Goal: Check status: Check status

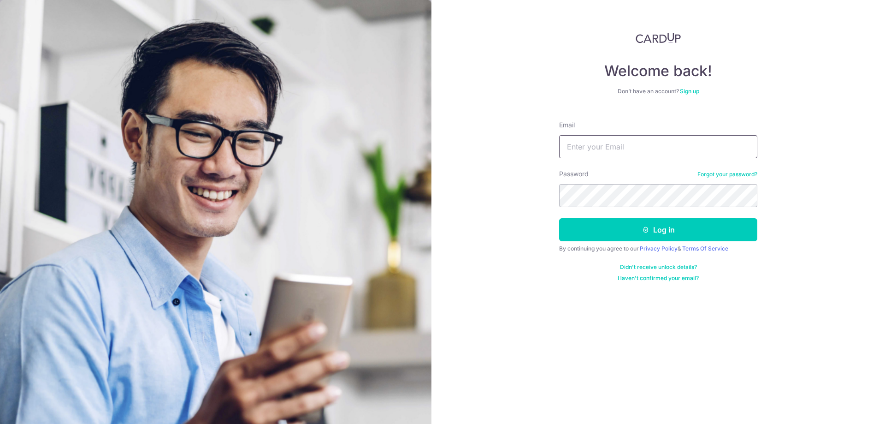
click at [642, 153] on input "Email" at bounding box center [658, 146] width 198 height 23
paste input "Edmund_hts@live.com"
type input "Edmund_hts@live.com"
click at [716, 208] on form "Email Edmund_hts@live.com Password Forgot your password? Log in By continuing y…" at bounding box center [658, 197] width 198 height 168
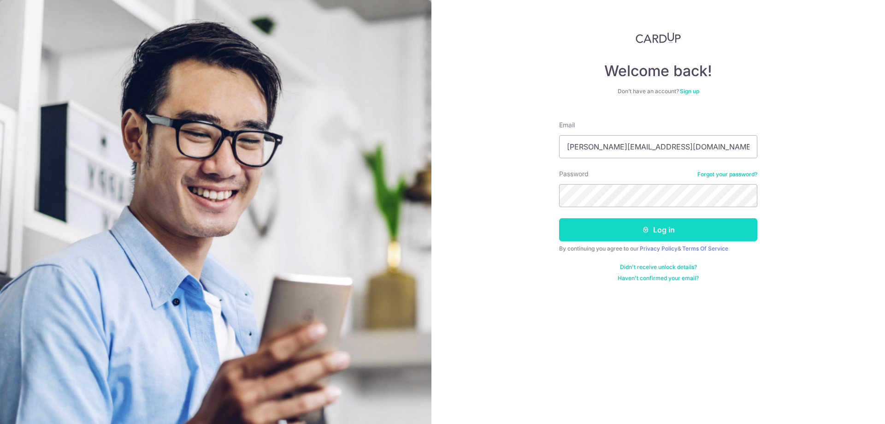
click at [702, 228] on button "Log in" at bounding box center [658, 229] width 198 height 23
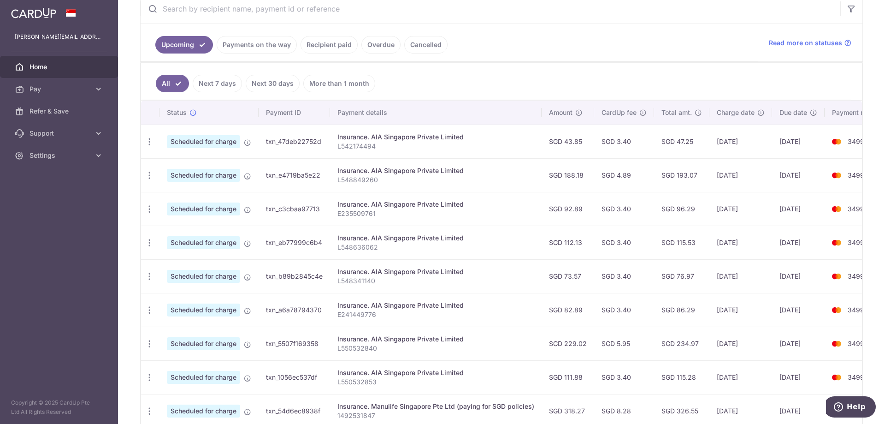
scroll to position [231, 0]
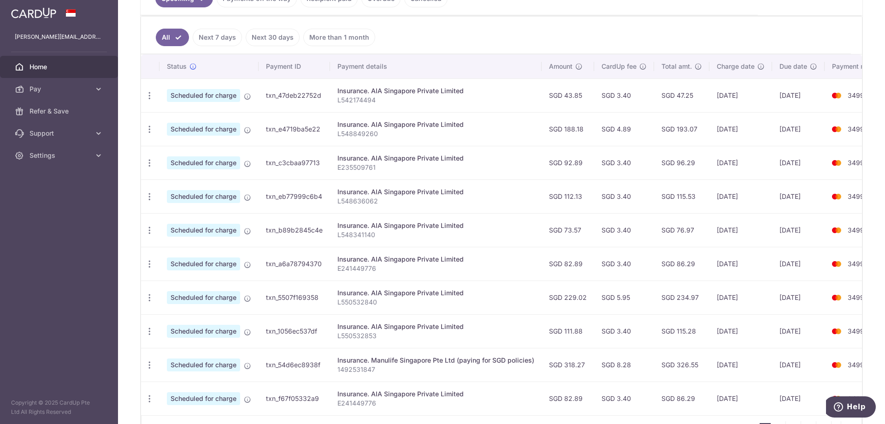
click at [502, 237] on p "L548341140" at bounding box center [436, 234] width 197 height 9
click at [375, 237] on p "L548341140" at bounding box center [436, 234] width 197 height 9
drag, startPoint x: 552, startPoint y: 234, endPoint x: 540, endPoint y: 225, distance: 15.9
click at [540, 225] on tr "Update payment Cancel payment Scheduled for charge txn_b89b2845c4e Insurance. A…" at bounding box center [518, 230] width 754 height 34
click at [540, 225] on td "Insurance. AIA Singapore Private Limited L548341140" at bounding box center [436, 230] width 212 height 34
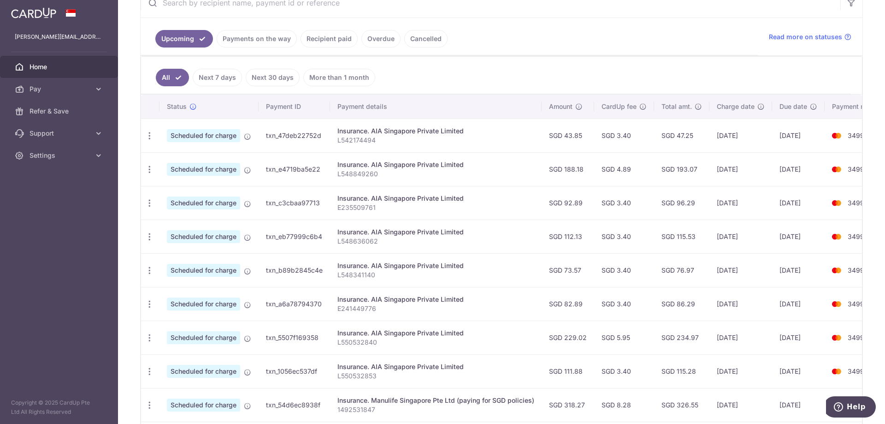
scroll to position [138, 0]
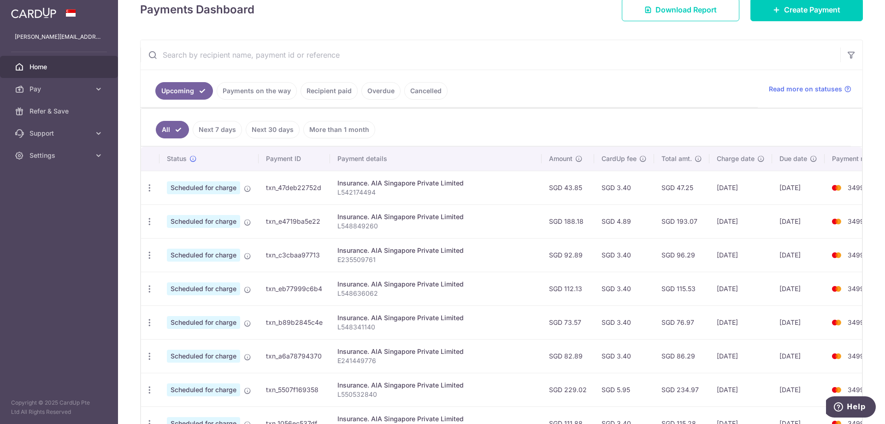
click at [327, 96] on link "Recipient paid" at bounding box center [329, 91] width 57 height 18
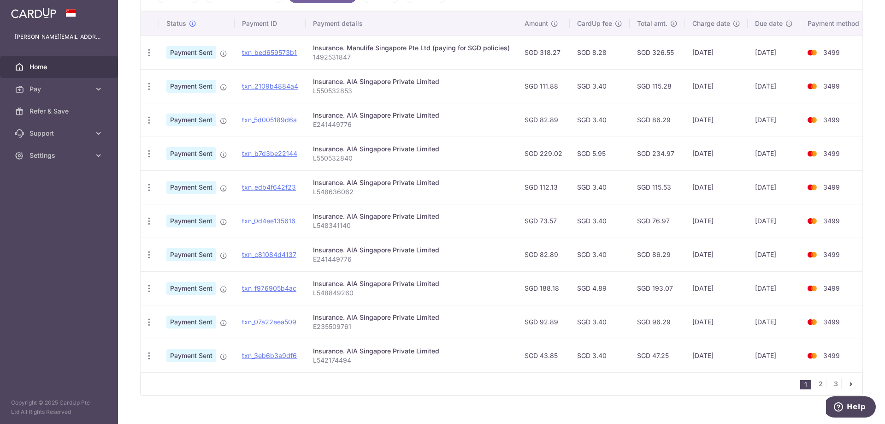
scroll to position [255, 0]
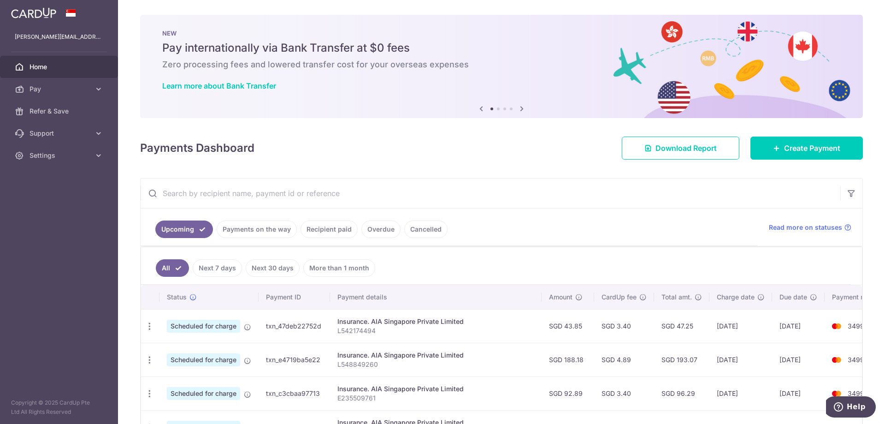
click at [343, 231] on link "Recipient paid" at bounding box center [329, 229] width 57 height 18
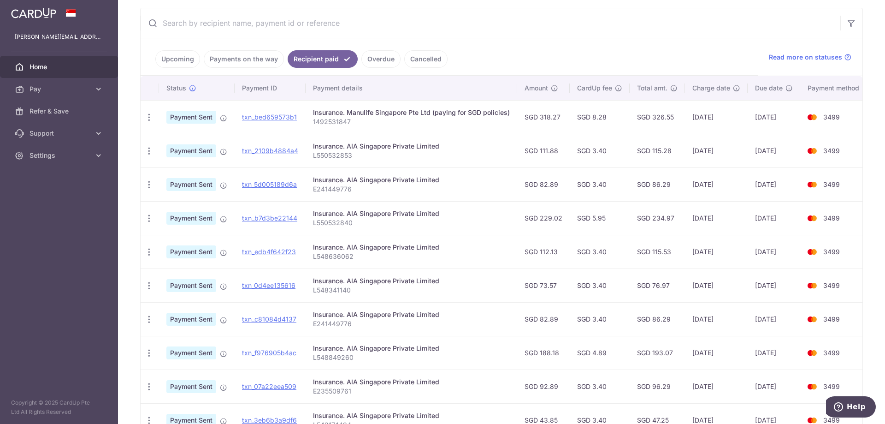
scroll to position [184, 0]
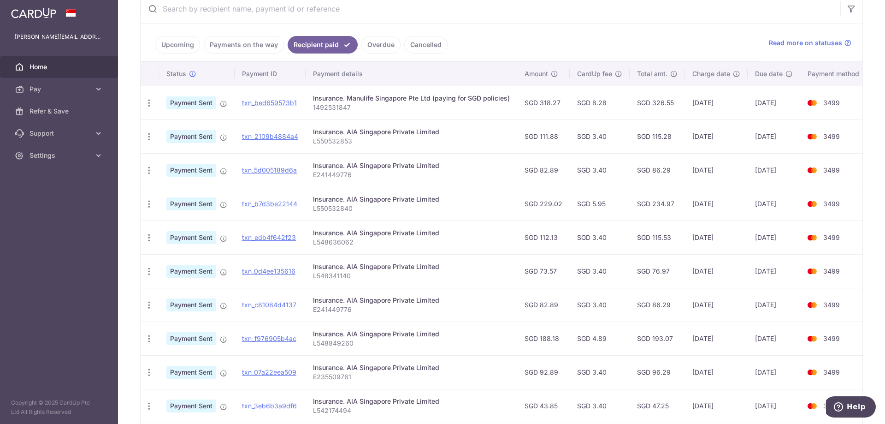
click at [178, 49] on link "Upcoming" at bounding box center [177, 45] width 45 height 18
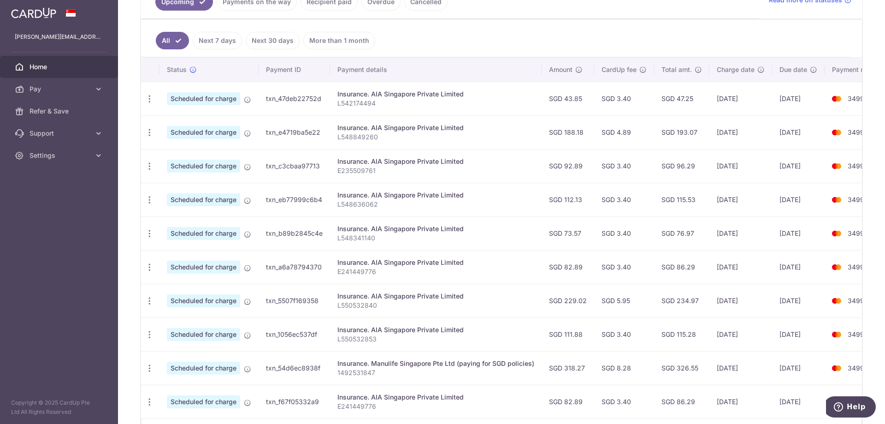
scroll to position [277, 0]
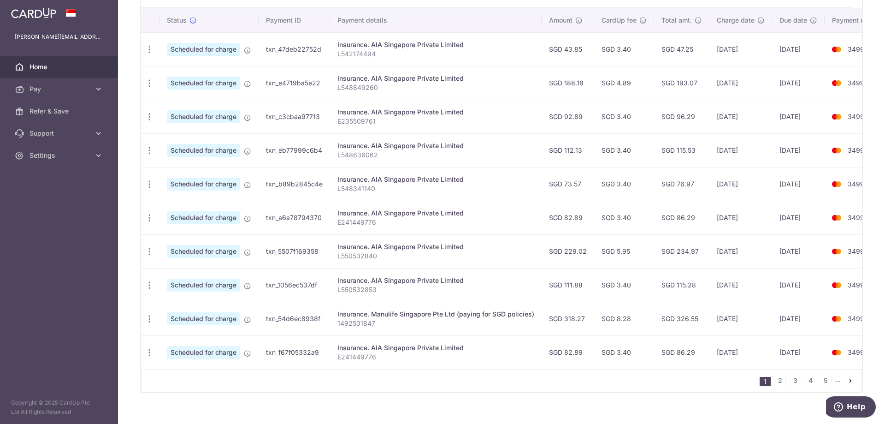
click at [367, 120] on p "E235509761" at bounding box center [436, 121] width 197 height 9
